Goal: Task Accomplishment & Management: Use online tool/utility

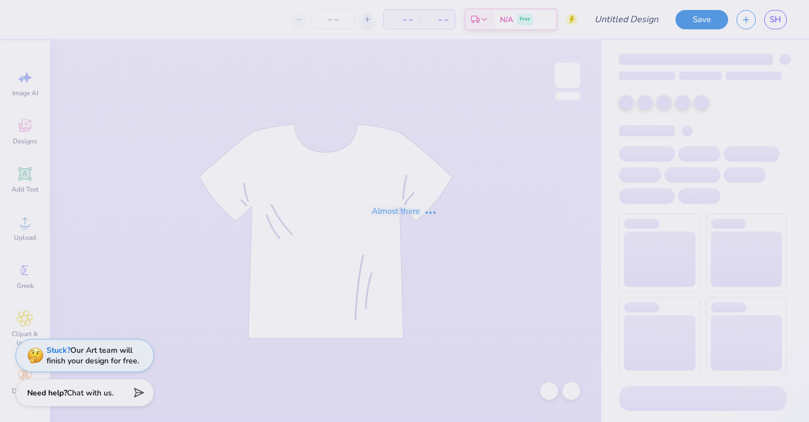
type input "Chi O fruit"
type input "100"
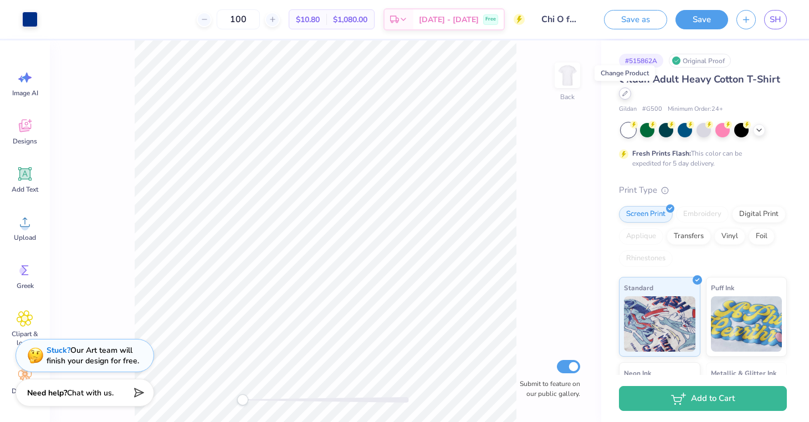
click at [626, 95] on icon at bounding box center [625, 94] width 6 height 6
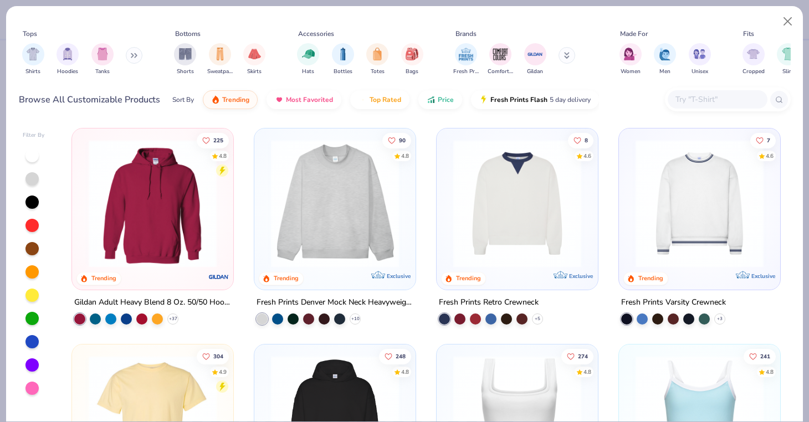
click at [684, 93] on div at bounding box center [718, 99] width 100 height 18
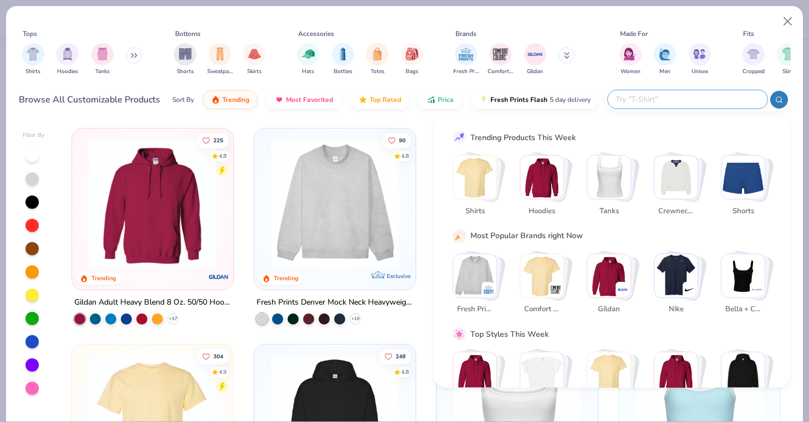
paste input "[DEMOGRAPHIC_DATA]' Softstyle® Fitted T-Shirt"
type input "[DEMOGRAPHIC_DATA]' Softstyle® Fitted T-Shirt"
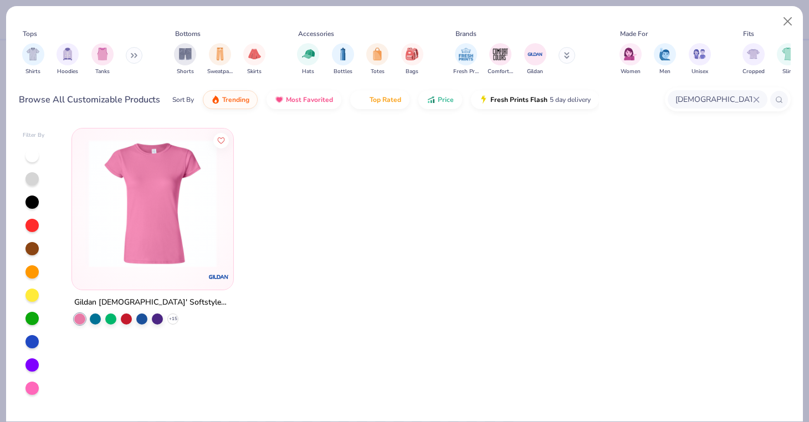
click at [165, 206] on img at bounding box center [152, 204] width 139 height 128
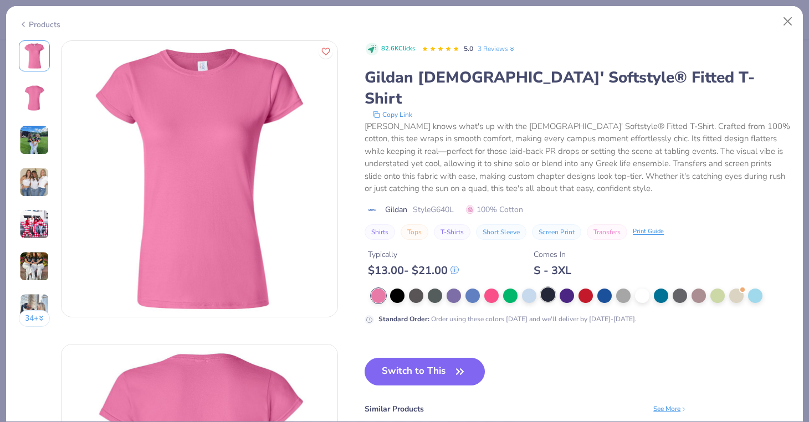
click at [542, 288] on div at bounding box center [548, 295] width 14 height 14
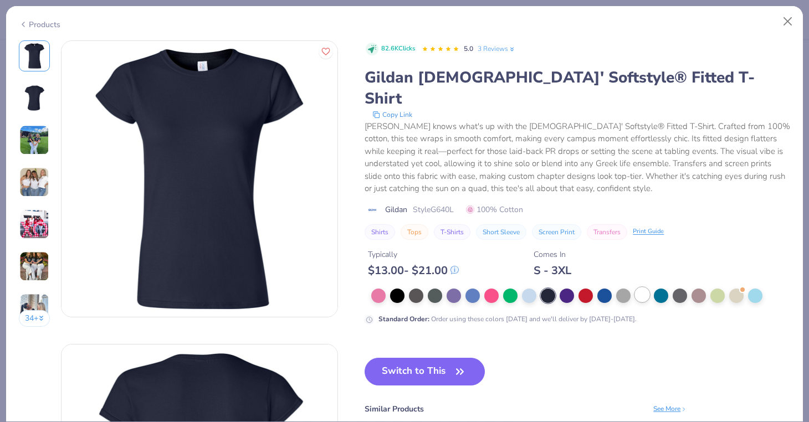
click at [637, 288] on div at bounding box center [642, 295] width 14 height 14
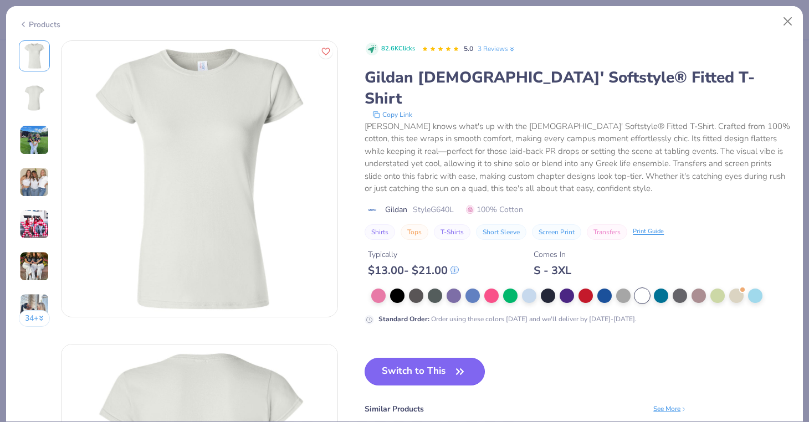
click at [446, 358] on button "Switch to This" at bounding box center [425, 372] width 120 height 28
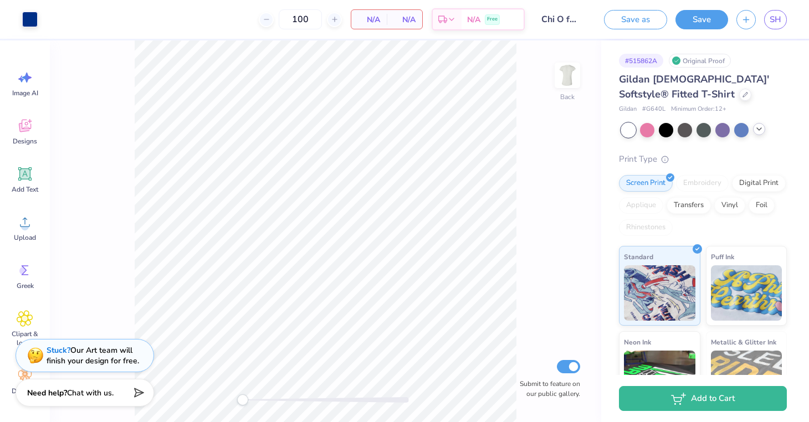
click at [758, 128] on polyline at bounding box center [759, 129] width 4 height 2
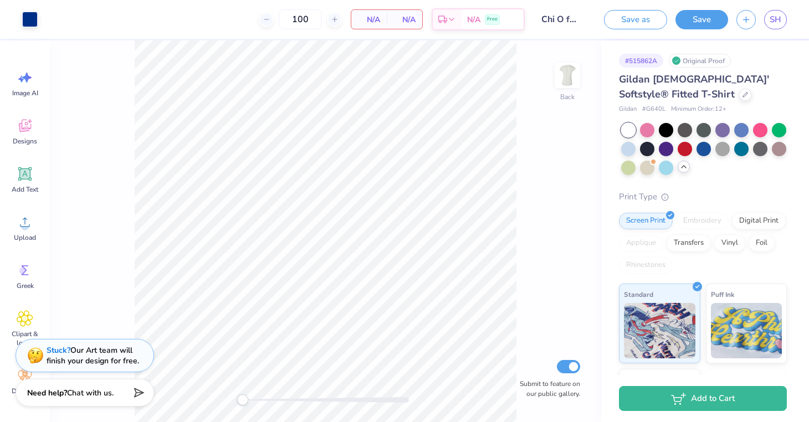
click at [748, 168] on div at bounding box center [704, 149] width 166 height 52
click at [724, 146] on div at bounding box center [722, 148] width 14 height 14
click at [633, 147] on div at bounding box center [628, 148] width 14 height 14
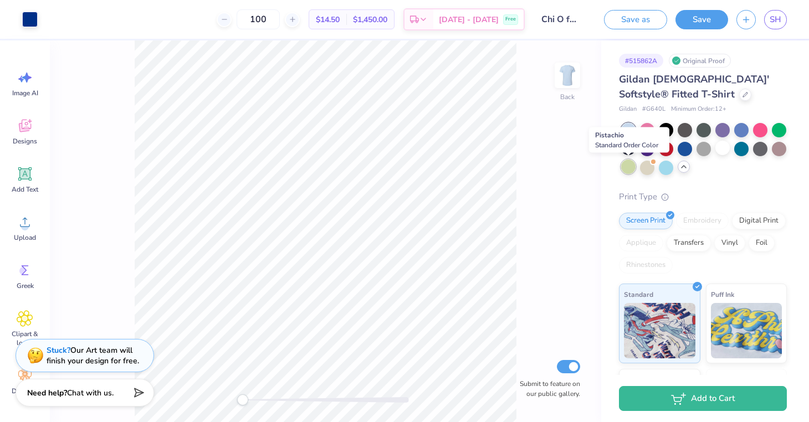
click at [629, 166] on div at bounding box center [628, 167] width 14 height 14
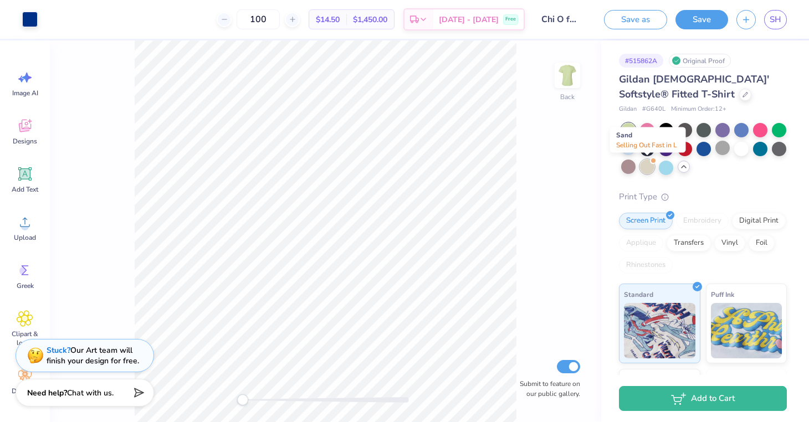
click at [649, 166] on div at bounding box center [647, 167] width 14 height 14
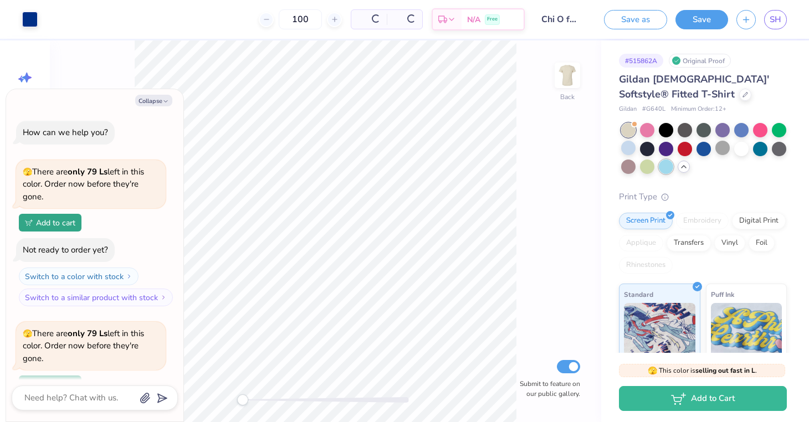
scroll to position [96, 0]
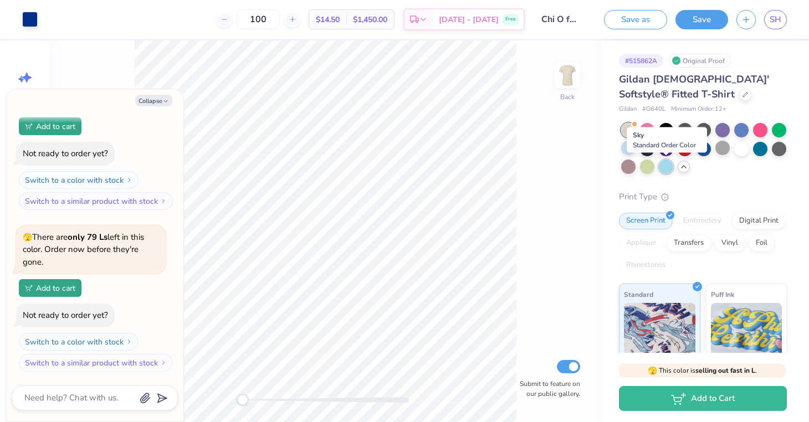
click at [666, 168] on div at bounding box center [666, 167] width 14 height 14
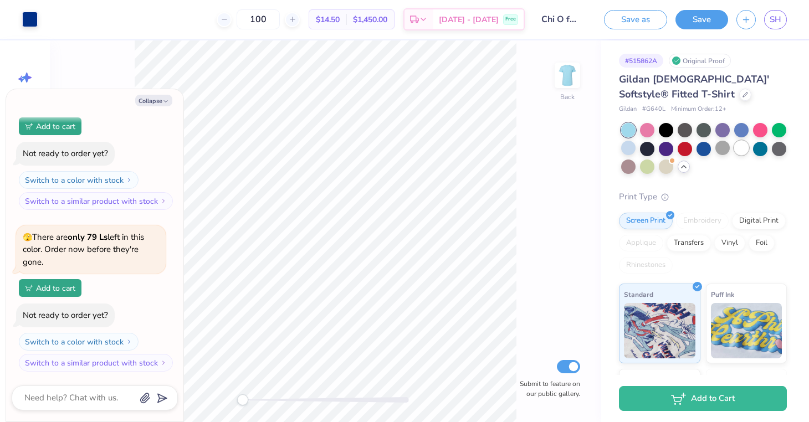
click at [739, 150] on div at bounding box center [741, 148] width 14 height 14
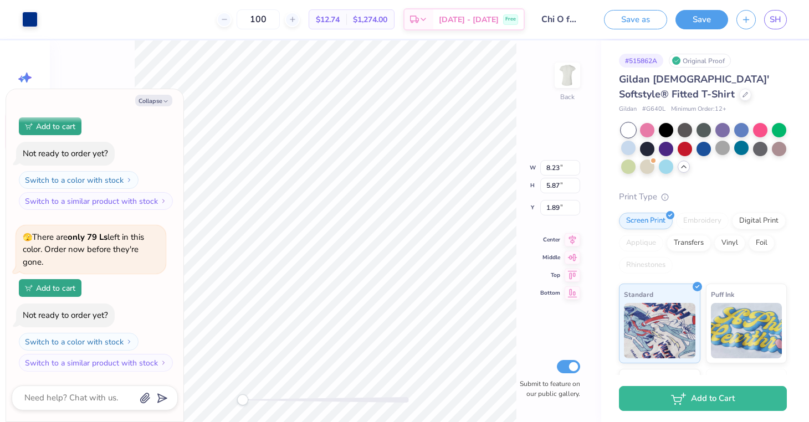
type textarea "x"
type input "5.85"
type input "4.18"
type textarea "x"
type input "6.40"
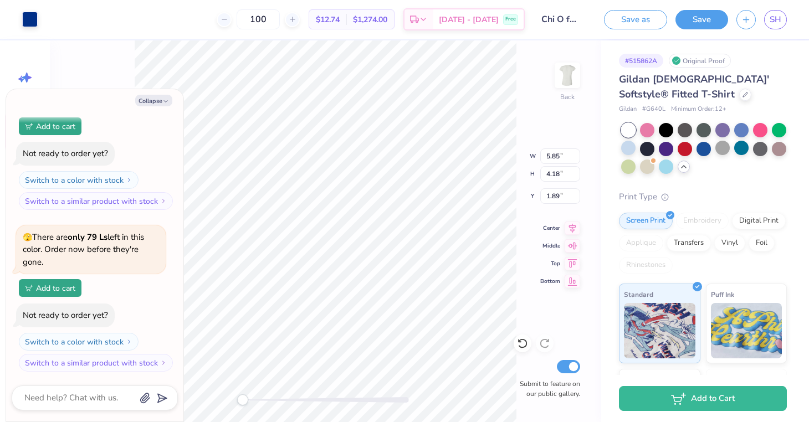
type input "4.57"
type input "3.00"
click at [702, 21] on button "Save" at bounding box center [702, 17] width 53 height 19
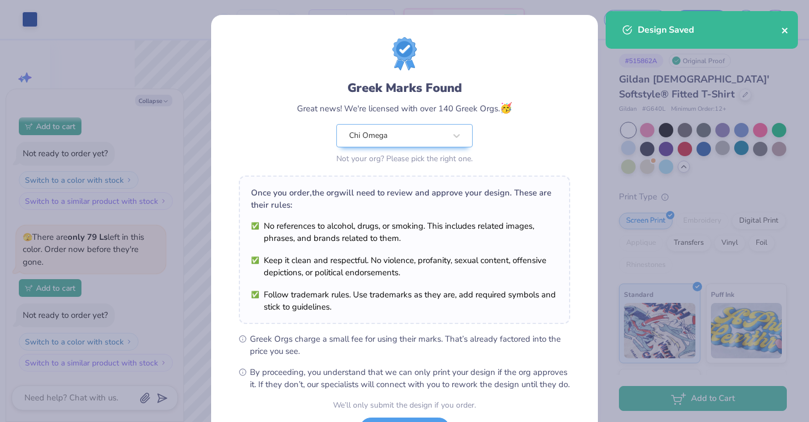
click at [787, 29] on icon "close" at bounding box center [785, 30] width 8 height 9
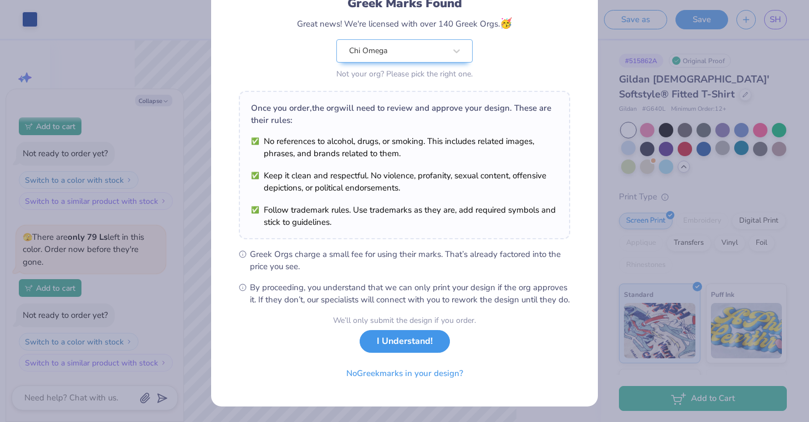
click at [386, 346] on button "I Understand!" at bounding box center [405, 341] width 90 height 23
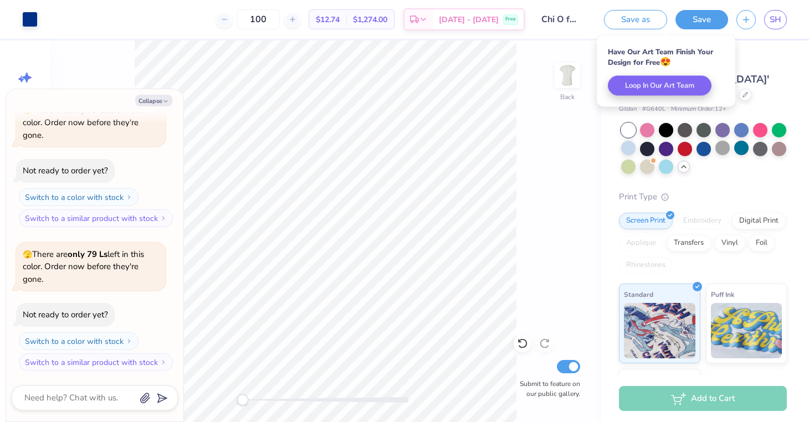
scroll to position [61, 0]
type textarea "x"
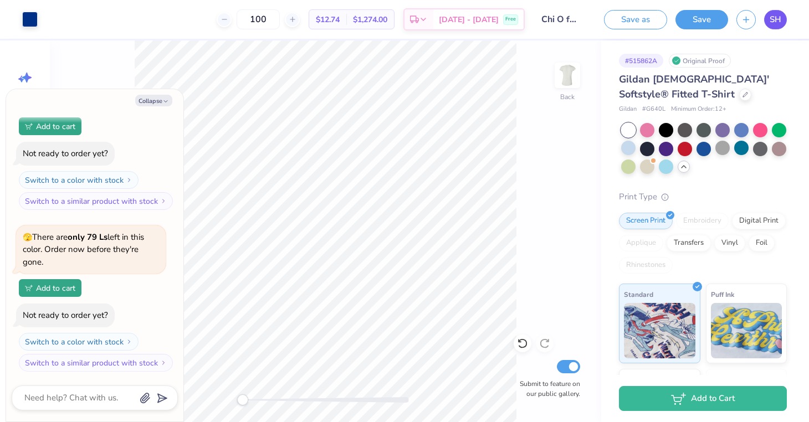
click at [775, 11] on link "SH" at bounding box center [775, 19] width 23 height 19
